Goal: Task Accomplishment & Management: Manage account settings

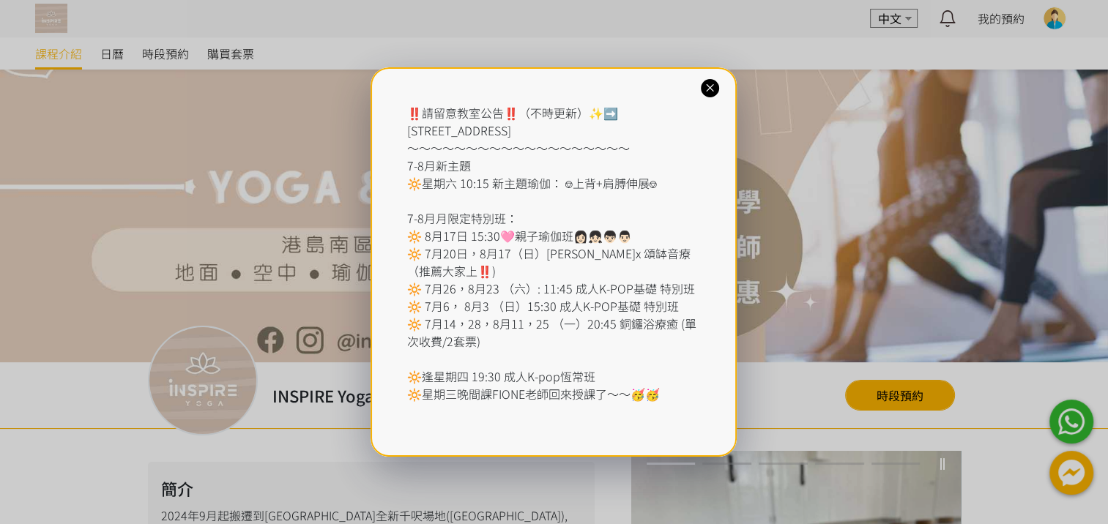
click at [721, 91] on div "‼️請留意教室公告‼️（不時更新）✨➡️ [STREET_ADDRESS] ～～～～～～～～～～～～～～～～～～～ 7-8月新主題 🔆星期六 10:15 新主…" at bounding box center [554, 262] width 366 height 390
click at [715, 91] on icon at bounding box center [710, 88] width 14 height 14
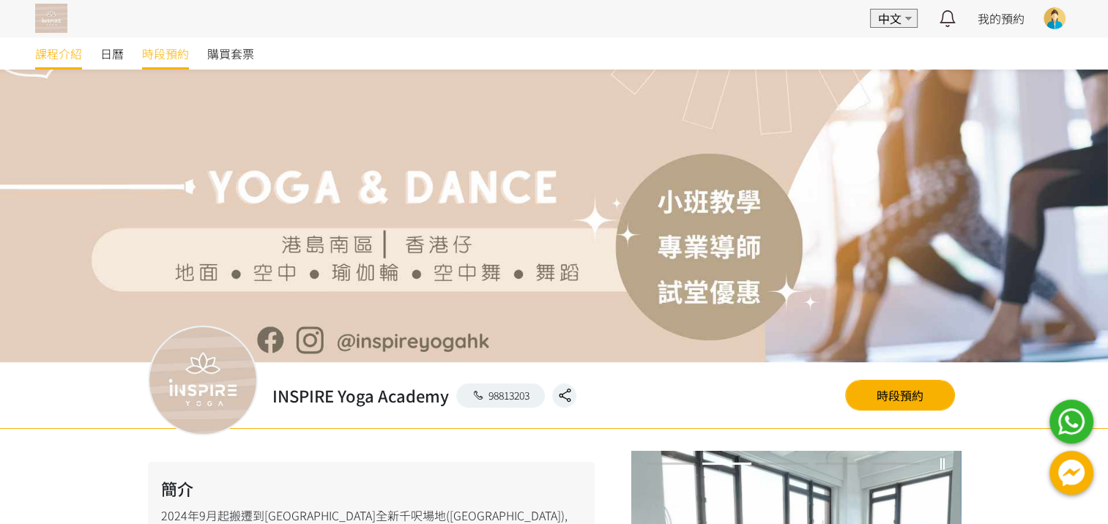
click at [152, 45] on span "時段預約" at bounding box center [165, 54] width 47 height 18
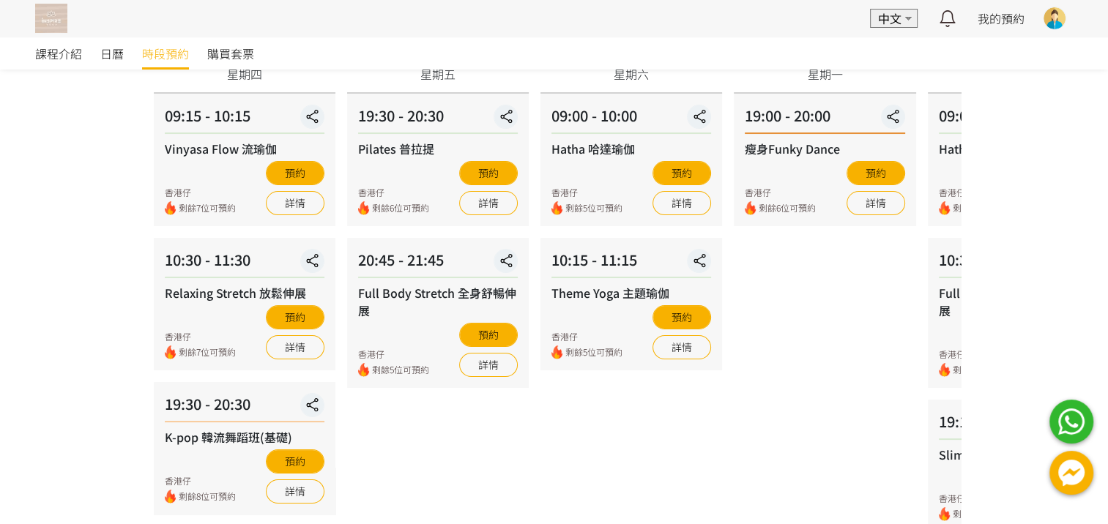
scroll to position [220, 0]
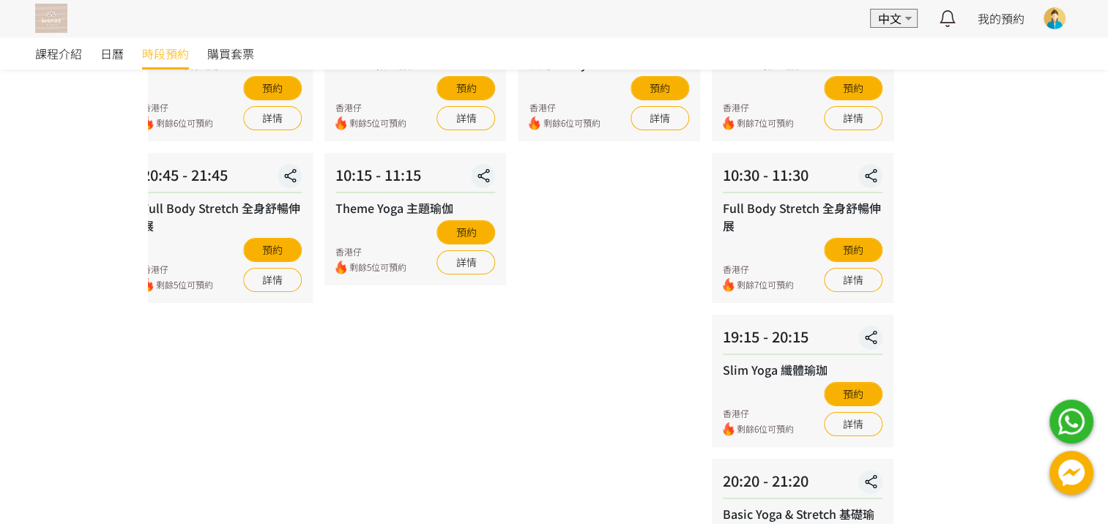
click at [362, 393] on div "09 - 25 星期四 09:15 - 10:15 Vinyasa Flow 流瑜伽 香港仔 剩餘7位可預約 預約 詳情 10:30 - 11:30 Rela…" at bounding box center [338, 283] width 813 height 652
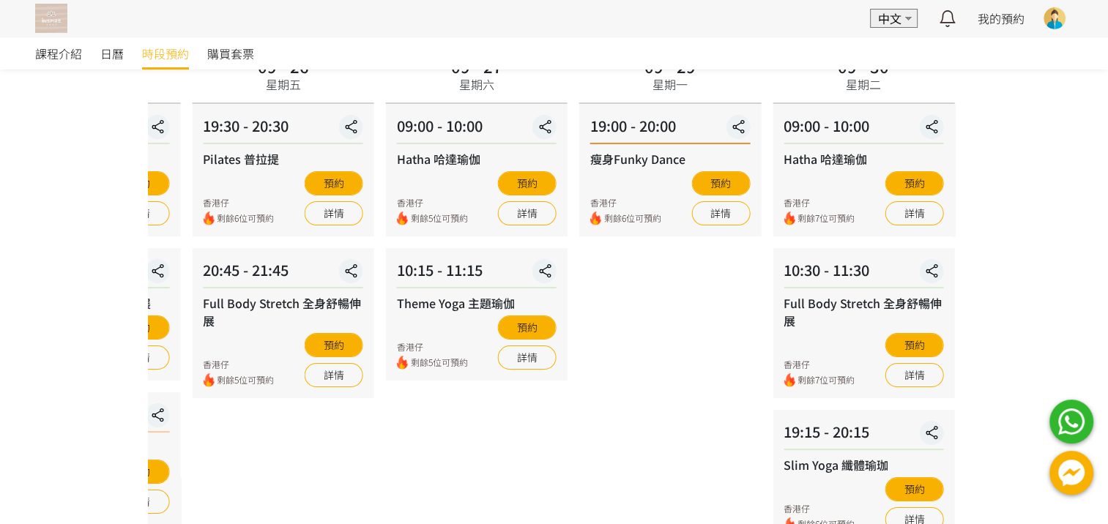
scroll to position [146, 0]
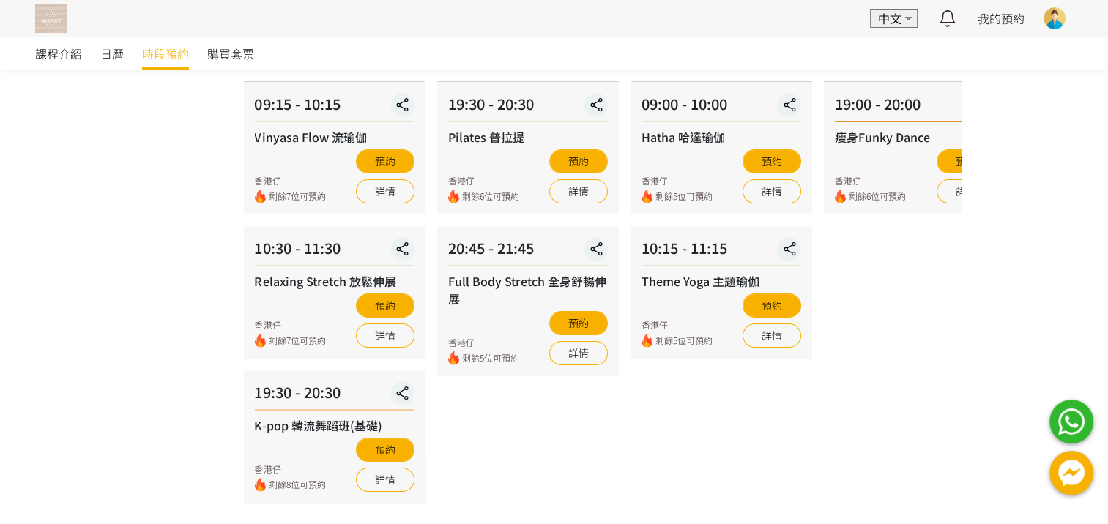
click at [896, 444] on div "09 - 25 星期四 09:15 - 10:15 Vinyasa Flow 流瑜伽 香港仔 剩餘7位可預約 預約 詳情 10:30 - 11:30 Rela…" at bounding box center [643, 356] width 813 height 652
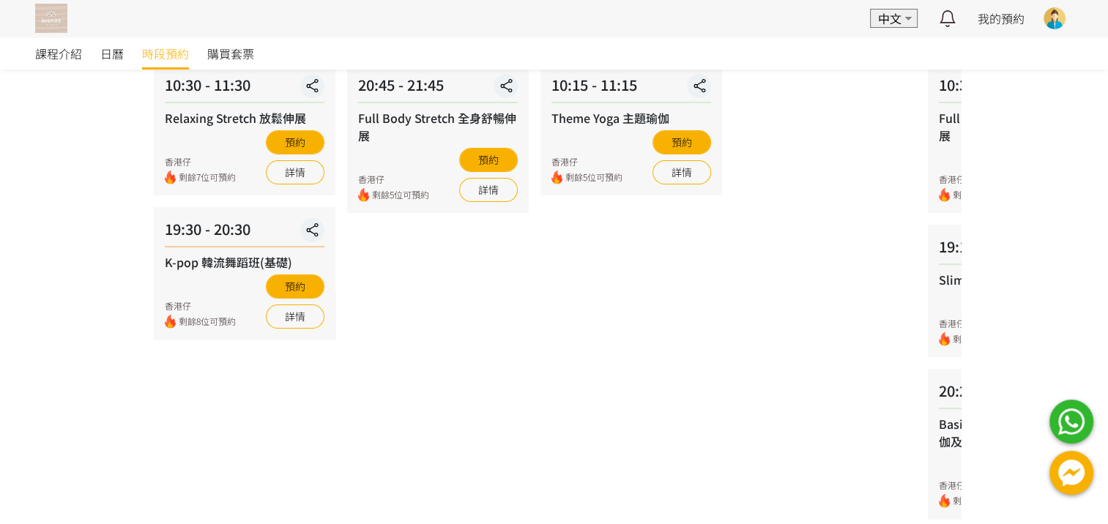
scroll to position [0, 0]
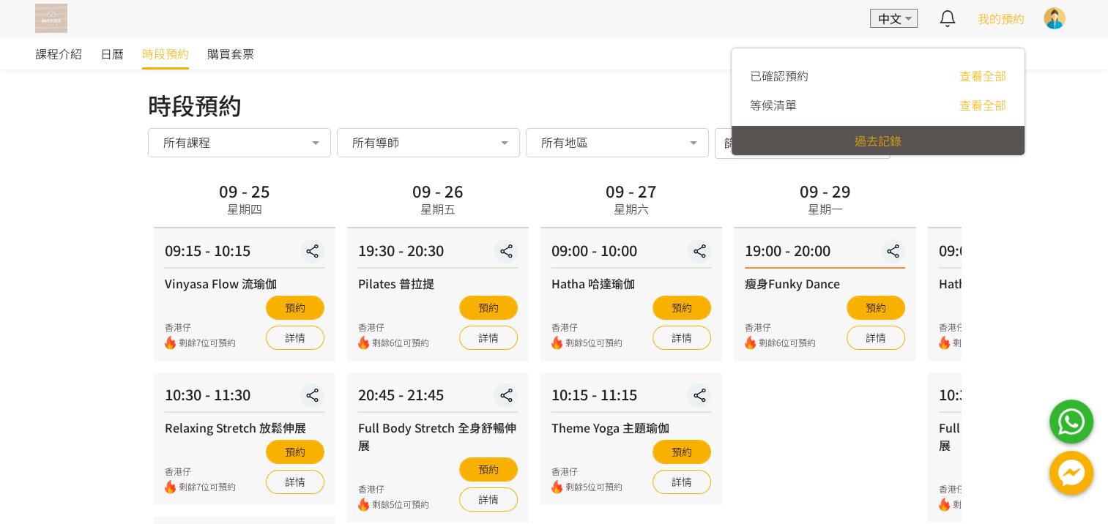
click at [1002, 7] on div "我的預約" at bounding box center [1001, 18] width 47 height 37
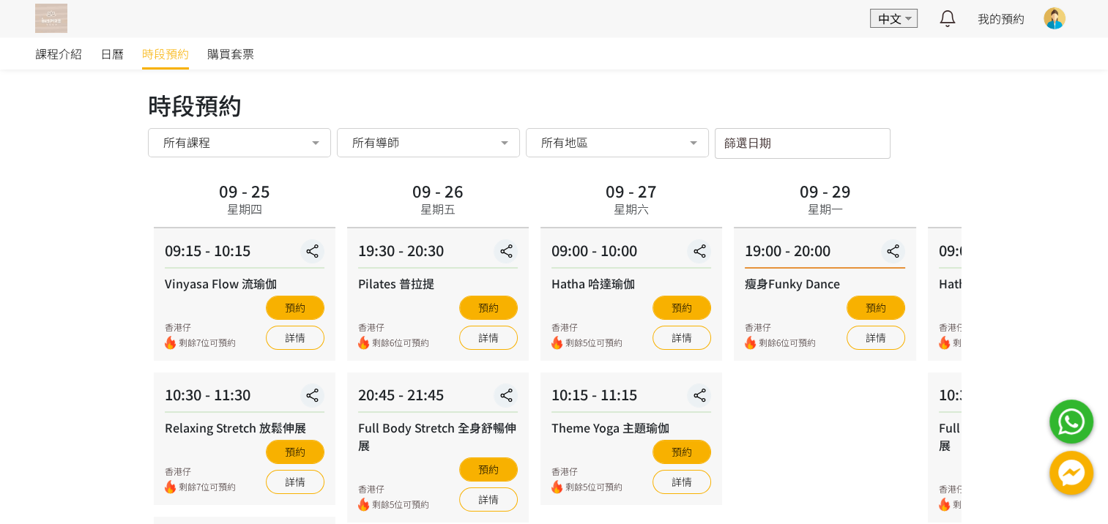
click at [1055, 18] on div at bounding box center [1055, 18] width 22 height 22
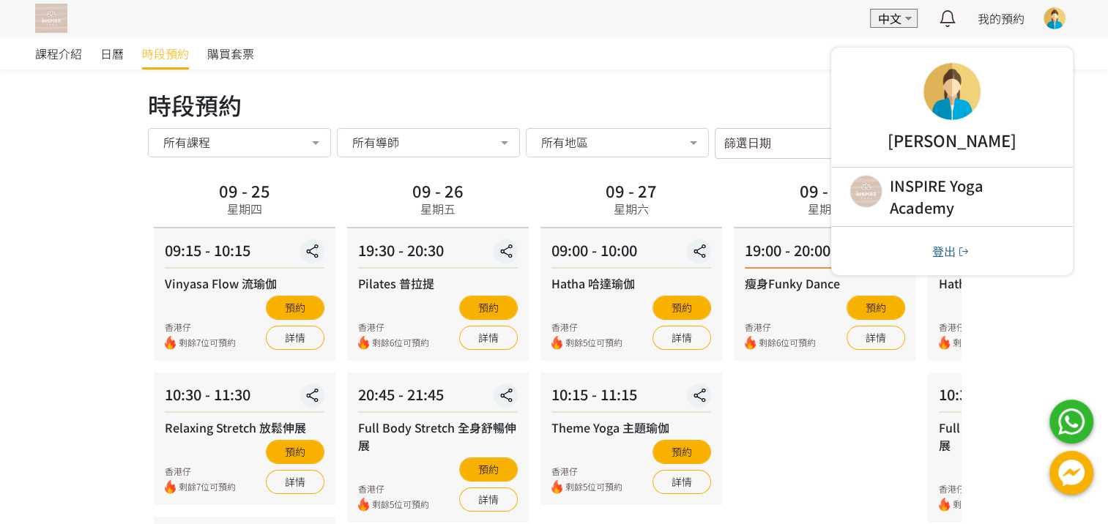
click at [964, 97] on div at bounding box center [951, 91] width 57 height 57
click at [234, 48] on span "購買套票" at bounding box center [230, 54] width 47 height 18
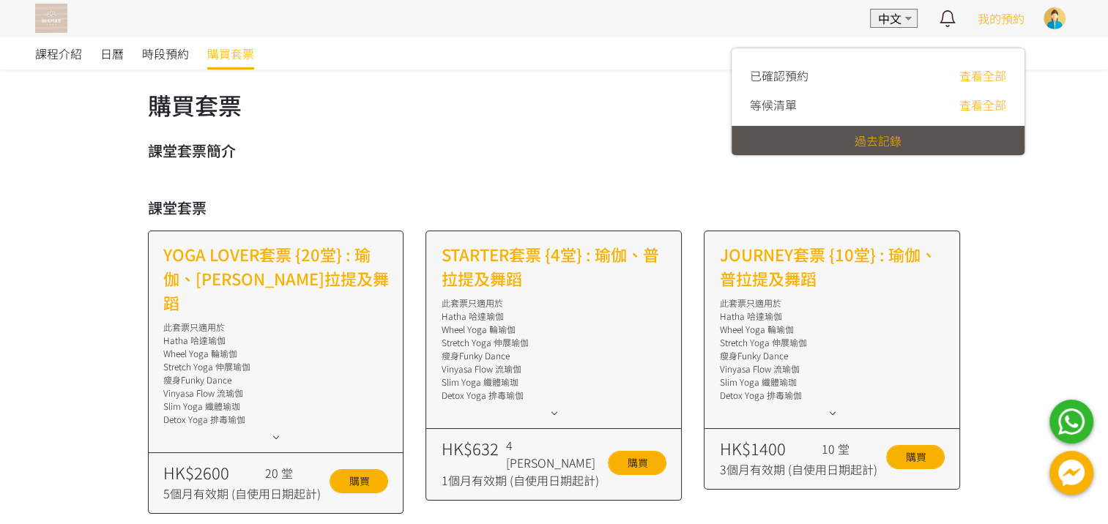
click at [1010, 20] on span "我的預約" at bounding box center [1001, 19] width 47 height 18
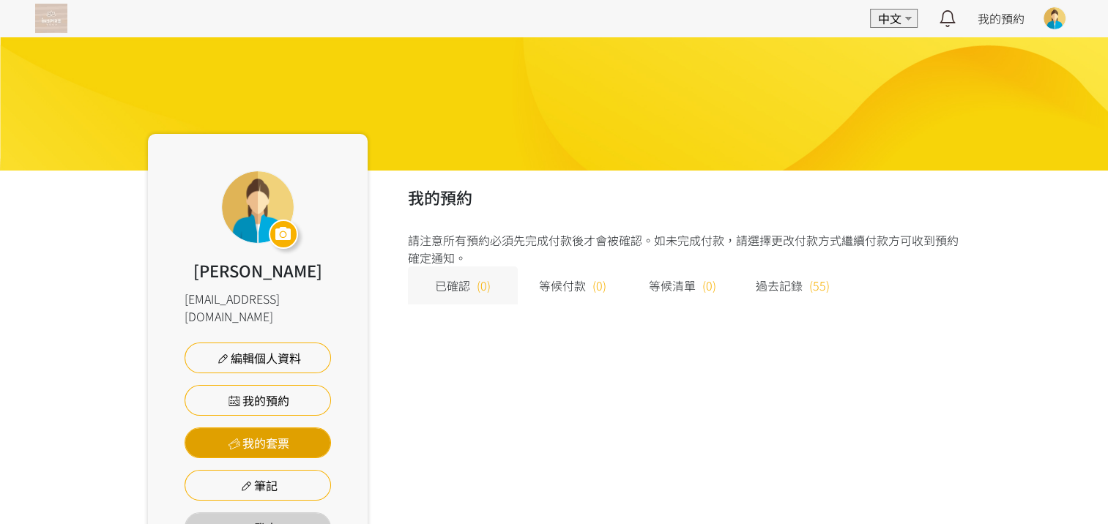
click at [261, 428] on link "我的套票" at bounding box center [258, 443] width 146 height 31
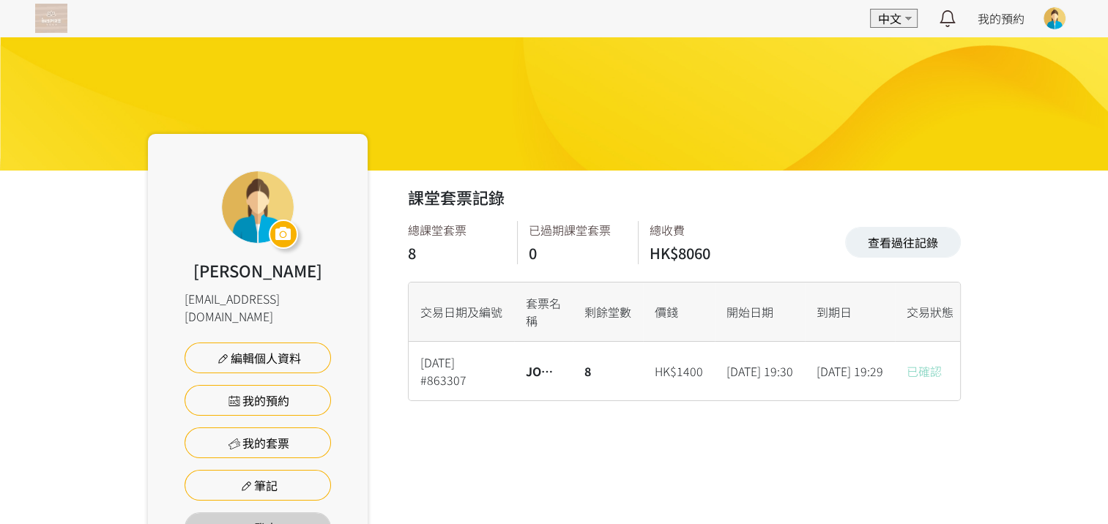
click at [808, 445] on div "課堂套票記錄 查看過往記錄 總課堂套票 8 已過期課堂套票 0 總收費 HK$8060 查看過往記錄 交易日期及編號 套票名稱 剩餘堂數 價錢 開始日期 到期…" at bounding box center [664, 375] width 593 height 409
drag, startPoint x: 808, startPoint y: 445, endPoint x: 949, endPoint y: 438, distance: 141.5
click at [949, 439] on div "課堂套票記錄 查看過往記錄 總課堂套票 8 已過期課堂套票 0 總收費 HK$8060 查看過往記錄 交易日期及編號 套票名稱 剩餘堂數 價錢 開始日期 到期…" at bounding box center [664, 375] width 593 height 409
click at [1046, 400] on div "Chan Wing Sum sum231317@hotmail.com 編輯個人資料 我的預約 我的套票 筆記 登出 課堂套票記錄 查看過往記錄 總課堂套票 …" at bounding box center [554, 308] width 1108 height 543
